Goal: Task Accomplishment & Management: Use online tool/utility

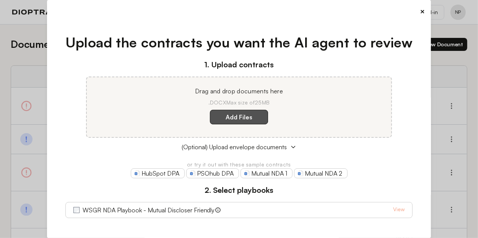
click at [243, 120] on label "Add Files" at bounding box center [239, 117] width 58 height 15
click at [0, 0] on here "Add Files" at bounding box center [0, 0] width 0 height 0
click at [398, 206] on link "View" at bounding box center [398, 209] width 11 height 9
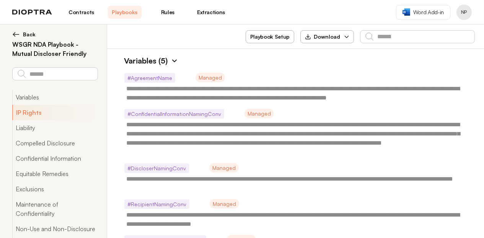
type textarea "*"
click at [78, 15] on link "Contracts" at bounding box center [81, 12] width 34 height 13
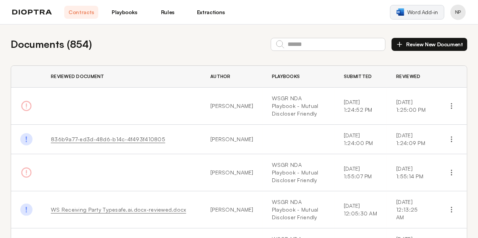
click at [422, 15] on span "Word Add-in" at bounding box center [422, 12] width 31 height 8
